Goal: Task Accomplishment & Management: Manage account settings

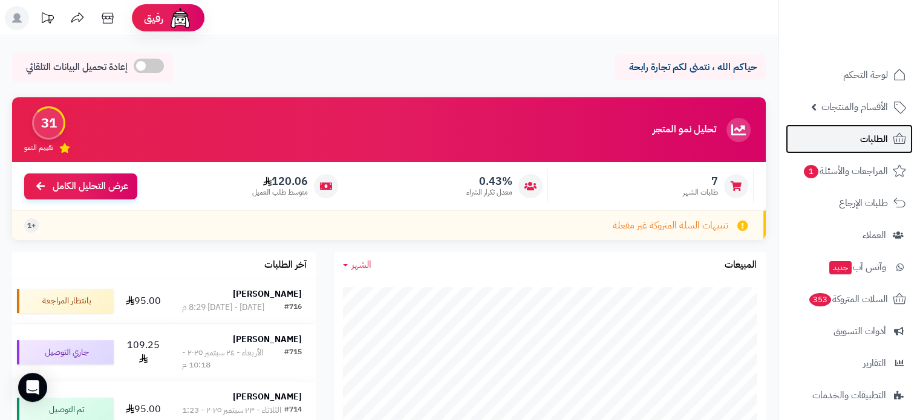
click at [851, 148] on link "الطلبات" at bounding box center [848, 139] width 127 height 29
